Goal: Navigation & Orientation: Understand site structure

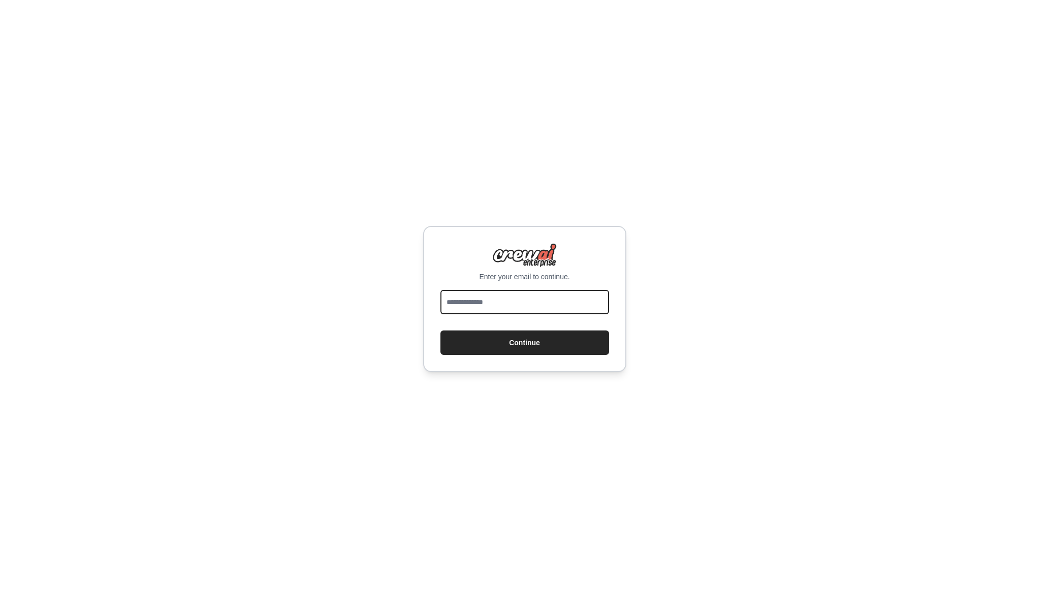
click at [475, 302] on input "email" at bounding box center [524, 302] width 169 height 24
type input "**********"
click at [440, 331] on button "Continue" at bounding box center [524, 343] width 169 height 24
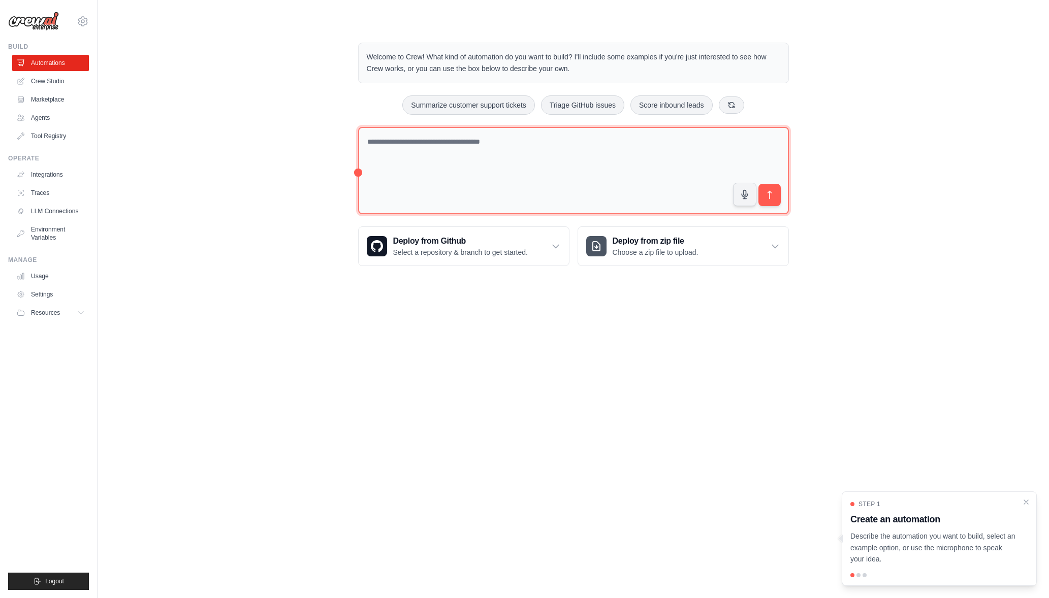
click at [442, 155] on textarea at bounding box center [573, 171] width 431 height 88
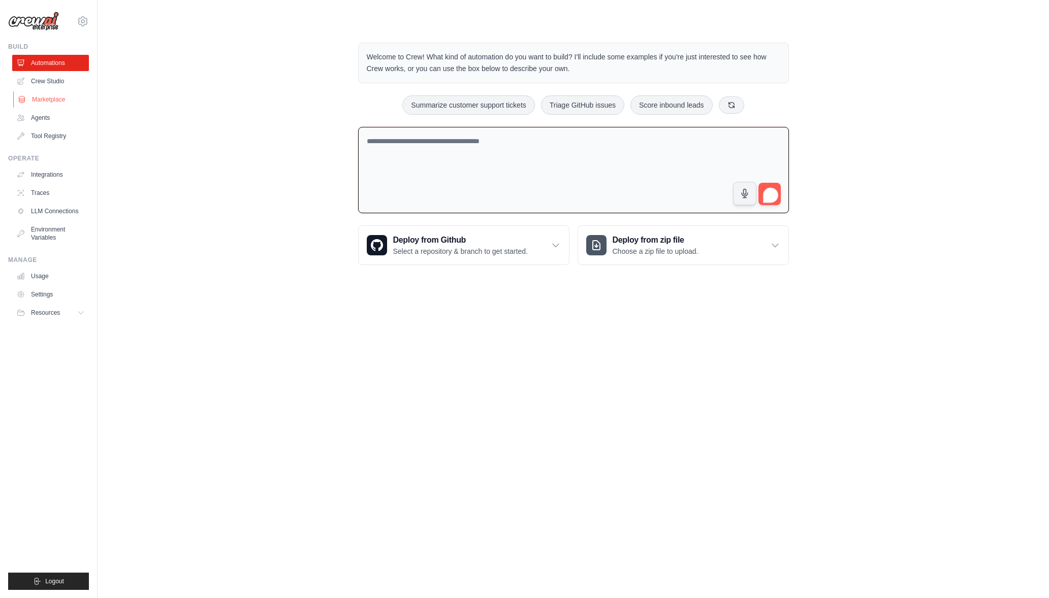
click at [47, 96] on link "Marketplace" at bounding box center [51, 99] width 77 height 16
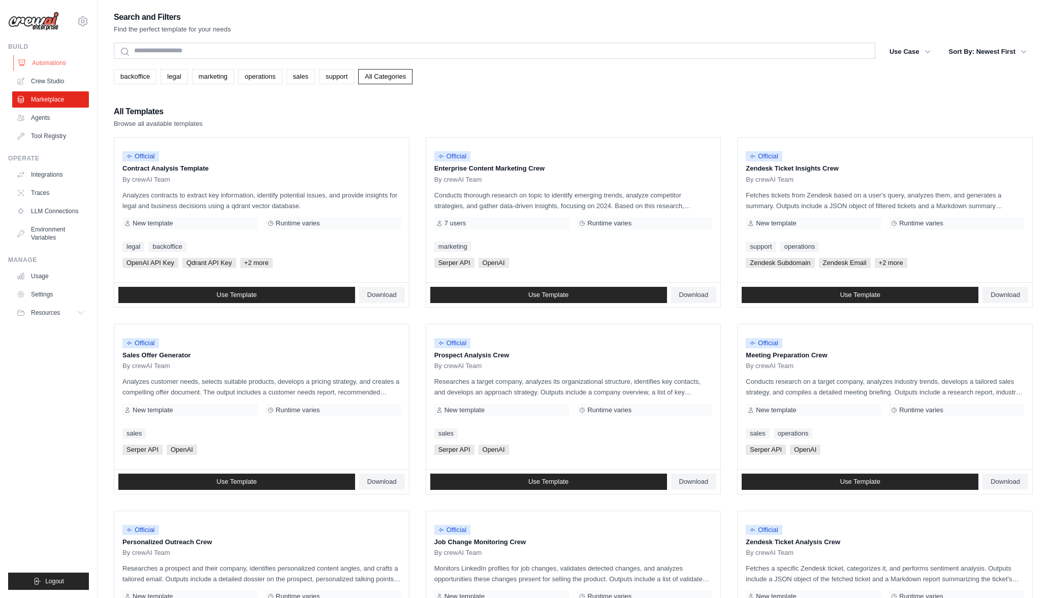
click at [50, 62] on link "Automations" at bounding box center [51, 63] width 77 height 16
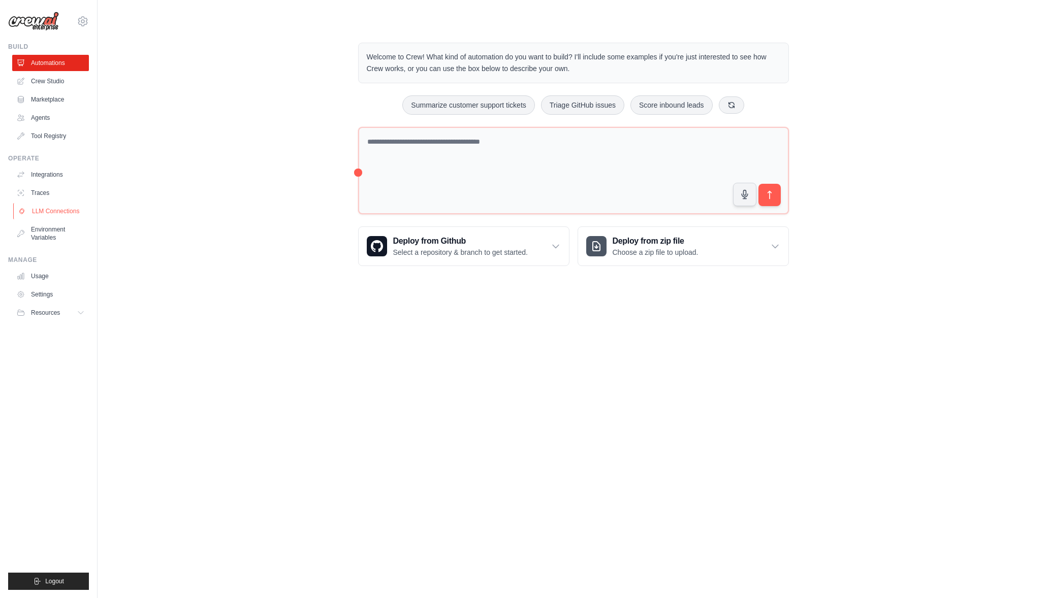
click at [37, 211] on link "LLM Connections" at bounding box center [51, 211] width 77 height 16
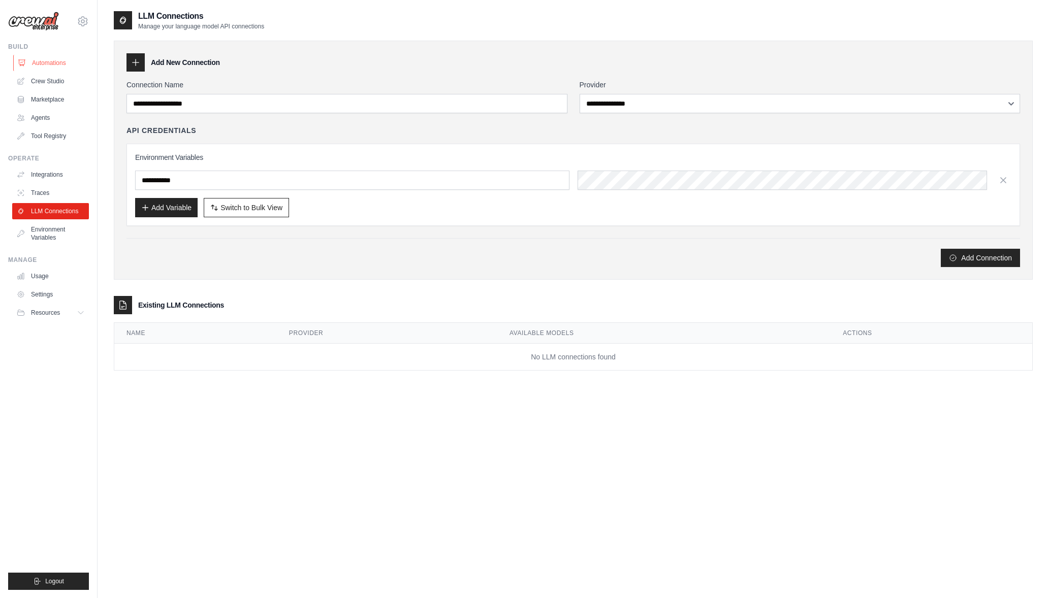
click at [41, 62] on link "Automations" at bounding box center [51, 63] width 77 height 16
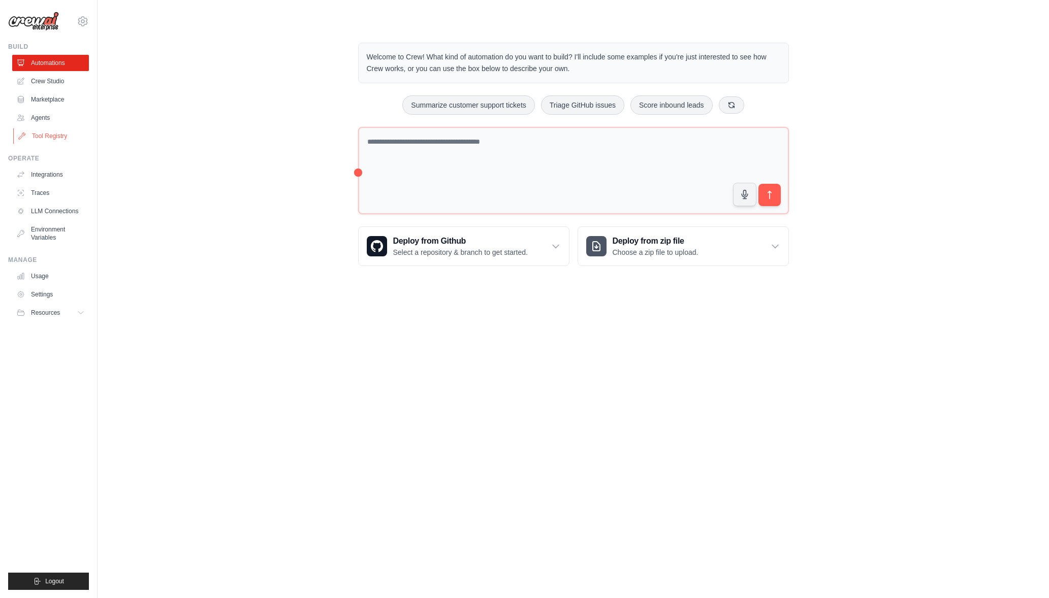
click at [37, 132] on link "Tool Registry" at bounding box center [51, 136] width 77 height 16
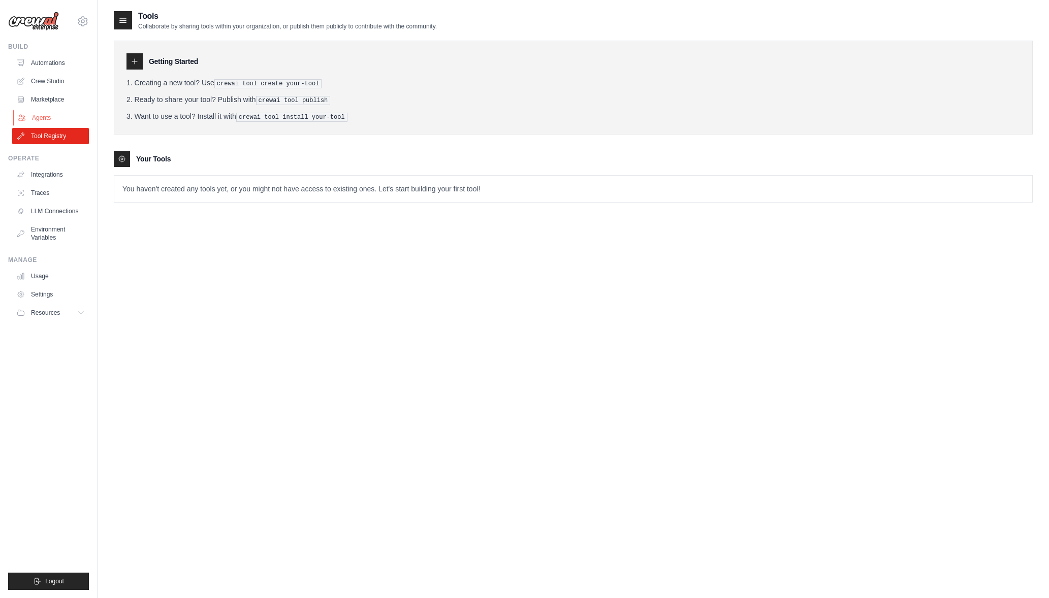
click at [41, 118] on link "Agents" at bounding box center [51, 118] width 77 height 16
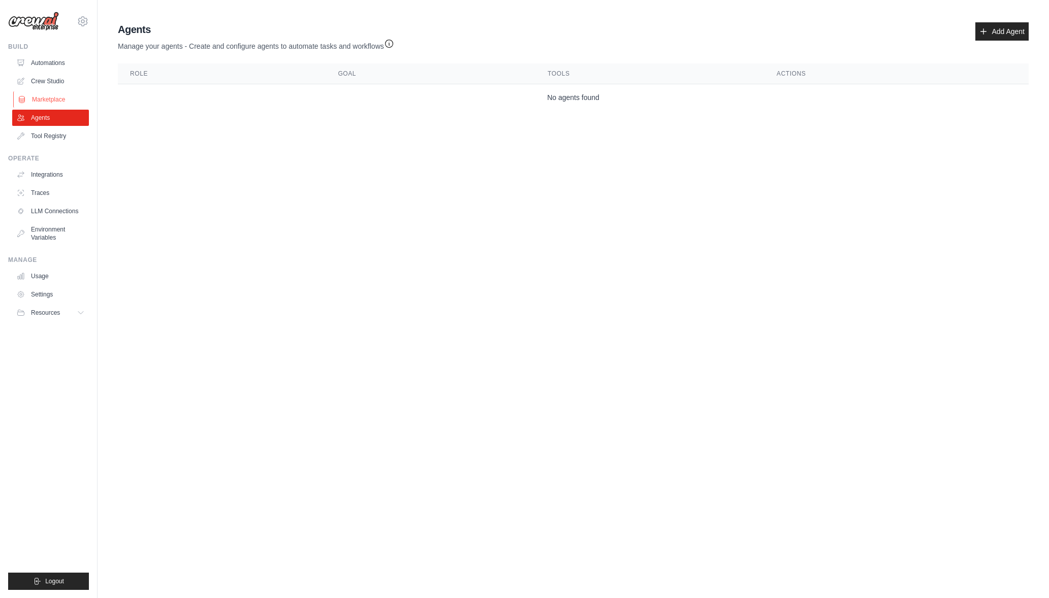
click at [43, 97] on link "Marketplace" at bounding box center [51, 99] width 77 height 16
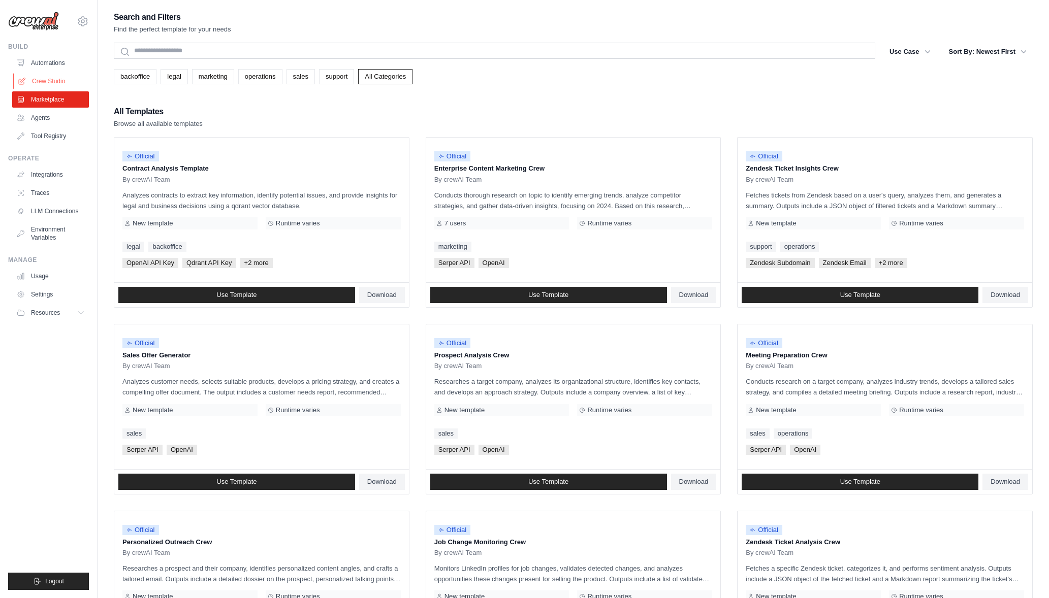
click at [44, 81] on link "Crew Studio" at bounding box center [51, 81] width 77 height 16
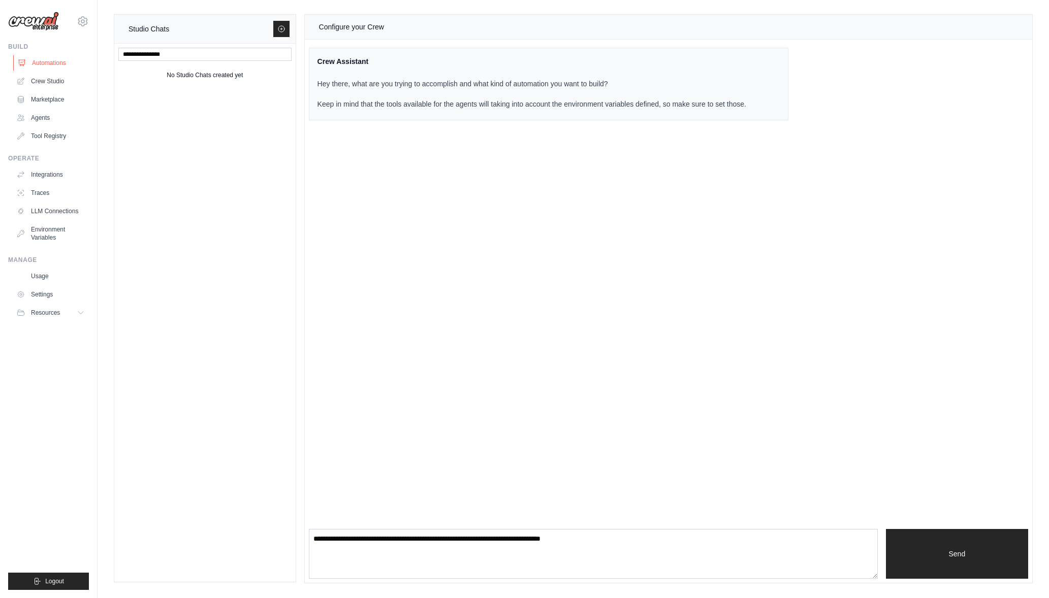
click at [44, 62] on link "Automations" at bounding box center [51, 63] width 77 height 16
